Goal: Transaction & Acquisition: Register for event/course

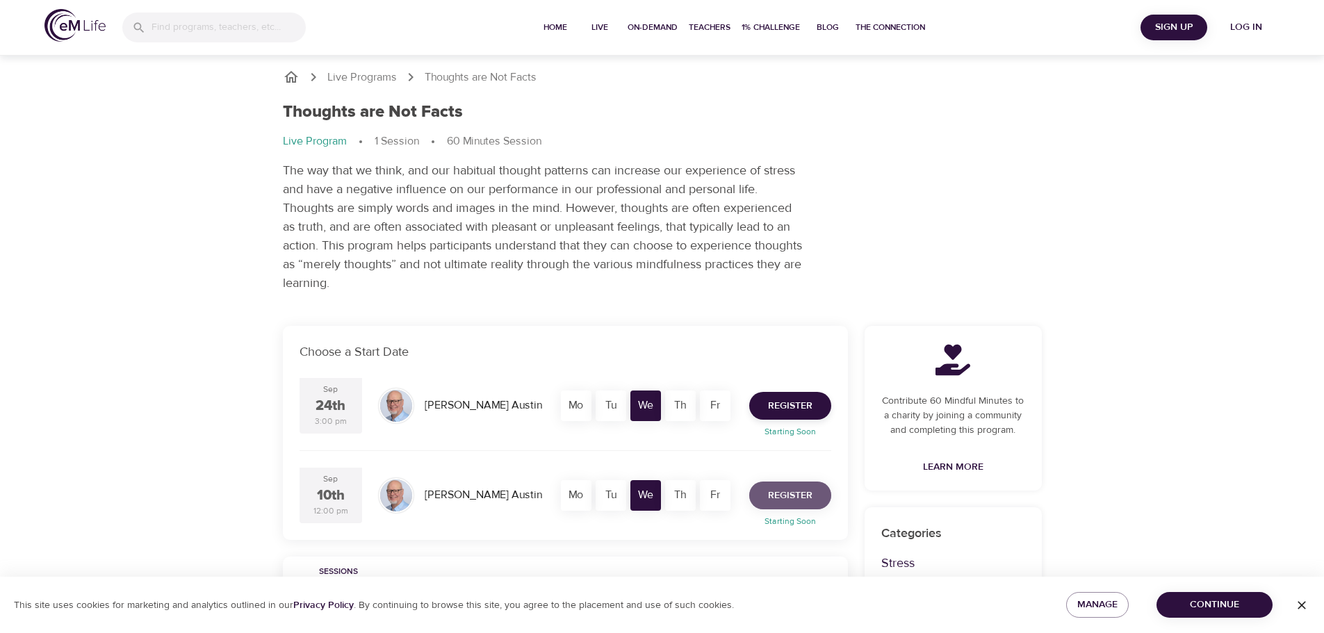
click at [802, 495] on span "Register" at bounding box center [790, 495] width 44 height 17
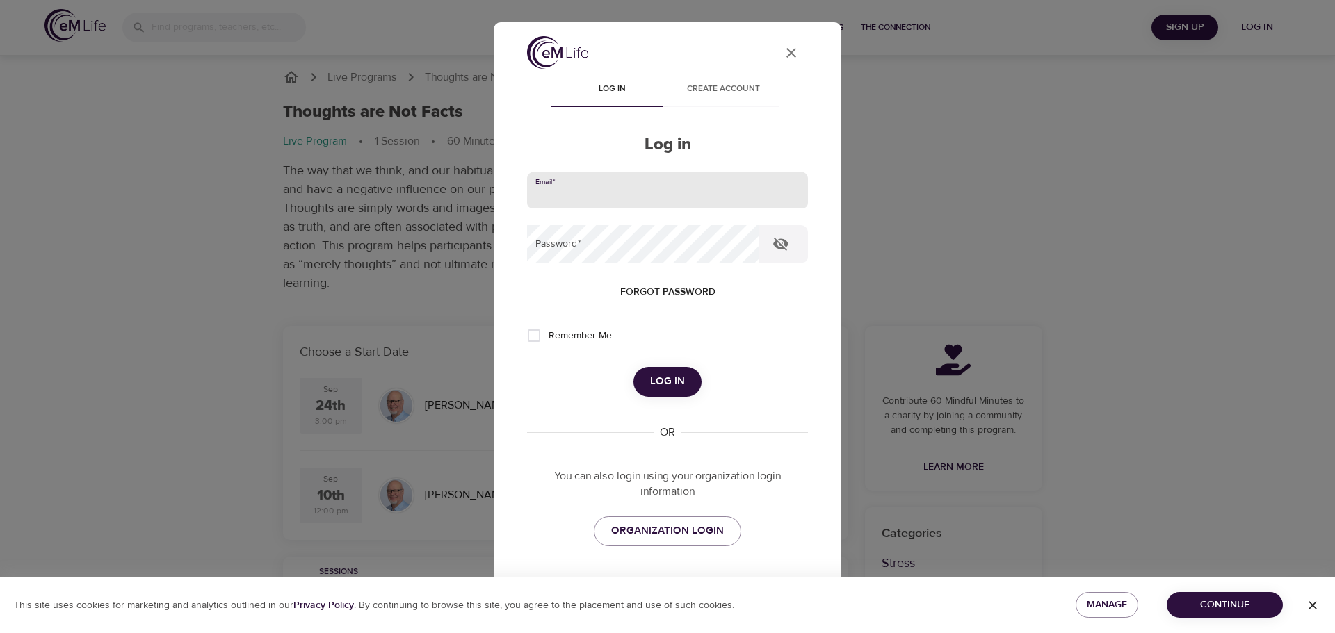
click at [643, 196] on input "email" at bounding box center [667, 191] width 281 height 38
click at [585, 189] on input "email" at bounding box center [667, 191] width 281 height 38
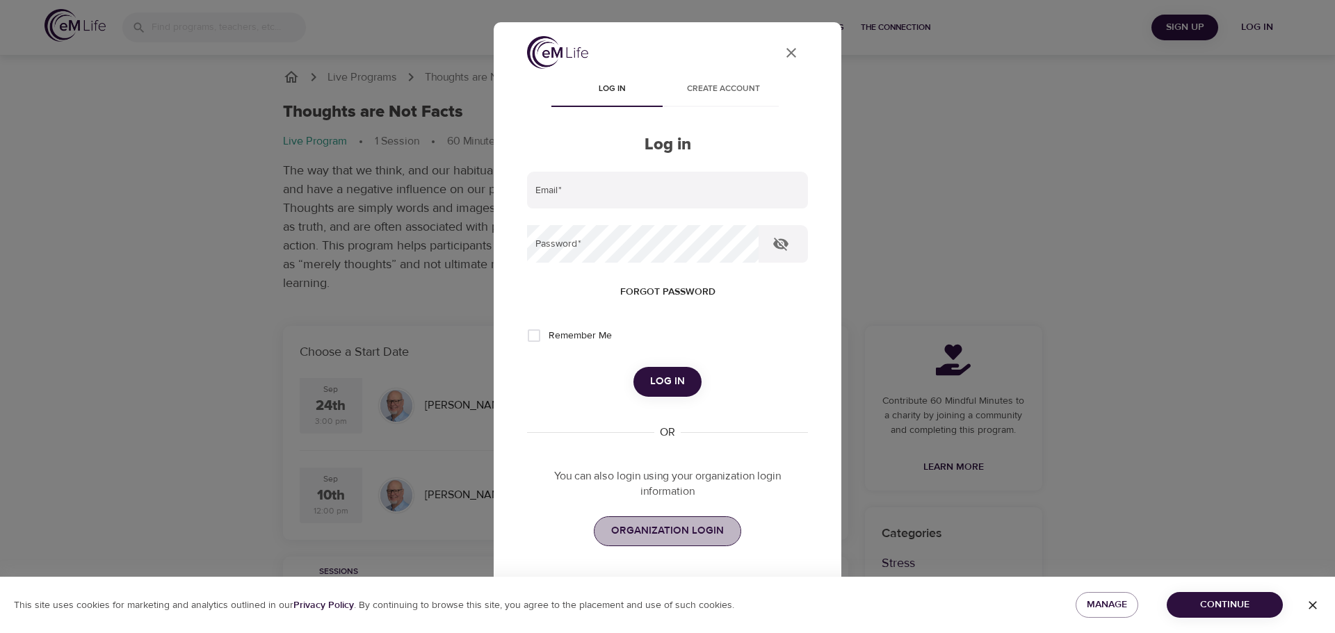
click at [645, 542] on link "ORGANIZATION LOGIN" at bounding box center [667, 531] width 147 height 29
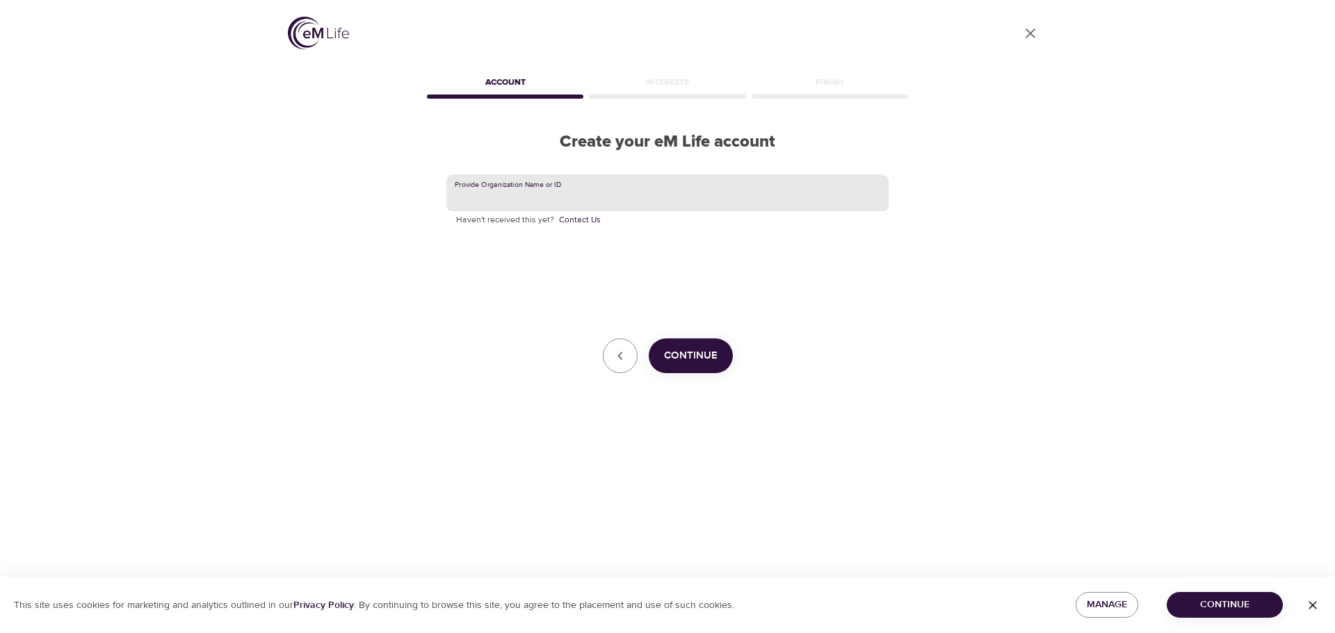
click at [613, 211] on input "text" at bounding box center [667, 193] width 442 height 38
